Goal: Find specific fact: Find contact information

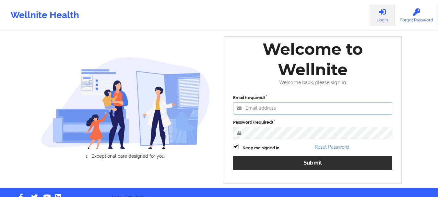
type input "[EMAIL_ADDRESS][DOMAIN_NAME]"
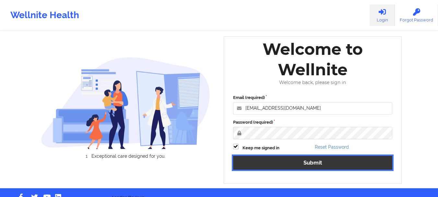
click at [293, 162] on button "Submit" at bounding box center [312, 163] width 159 height 14
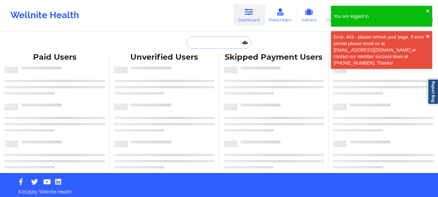
click at [214, 43] on input "text" at bounding box center [219, 42] width 64 height 12
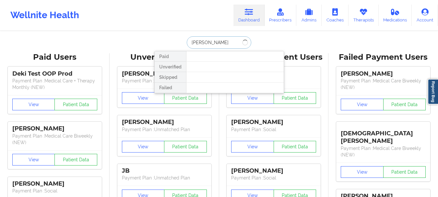
type input "[PERSON_NAME]"
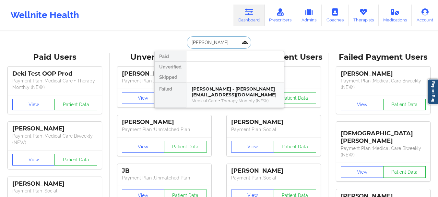
click at [220, 89] on div "[PERSON_NAME] - [PERSON_NAME][EMAIL_ADDRESS][DOMAIN_NAME]" at bounding box center [235, 92] width 87 height 12
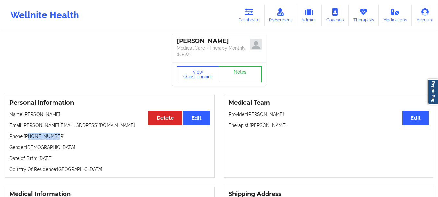
drag, startPoint x: 56, startPoint y: 135, endPoint x: 28, endPoint y: 138, distance: 28.1
click at [28, 138] on p "Phone: [PHONE_NUMBER]" at bounding box center [109, 136] width 200 height 6
copy p "3046467744"
